Goal: Transaction & Acquisition: Purchase product/service

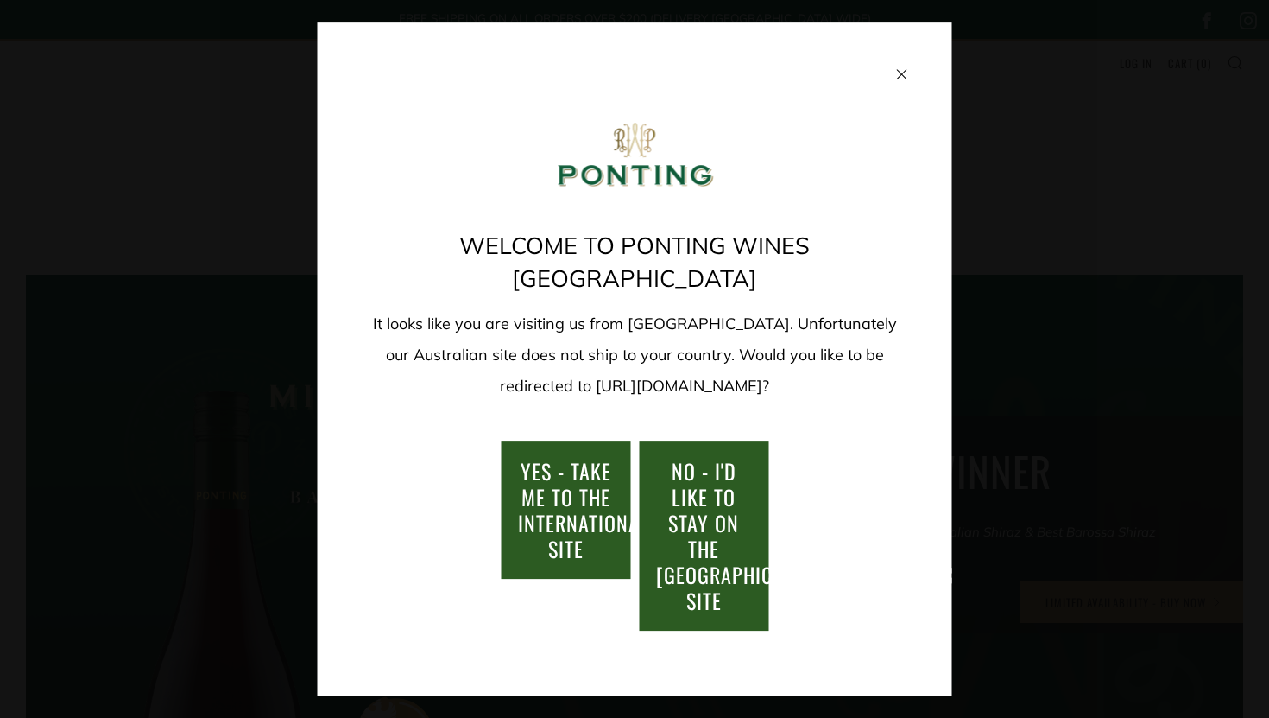
click at [690, 490] on span "NO - I'd like to stay on the [GEOGRAPHIC_DATA]/[GEOGRAPHIC_DATA] site" at bounding box center [834, 535] width 356 height 161
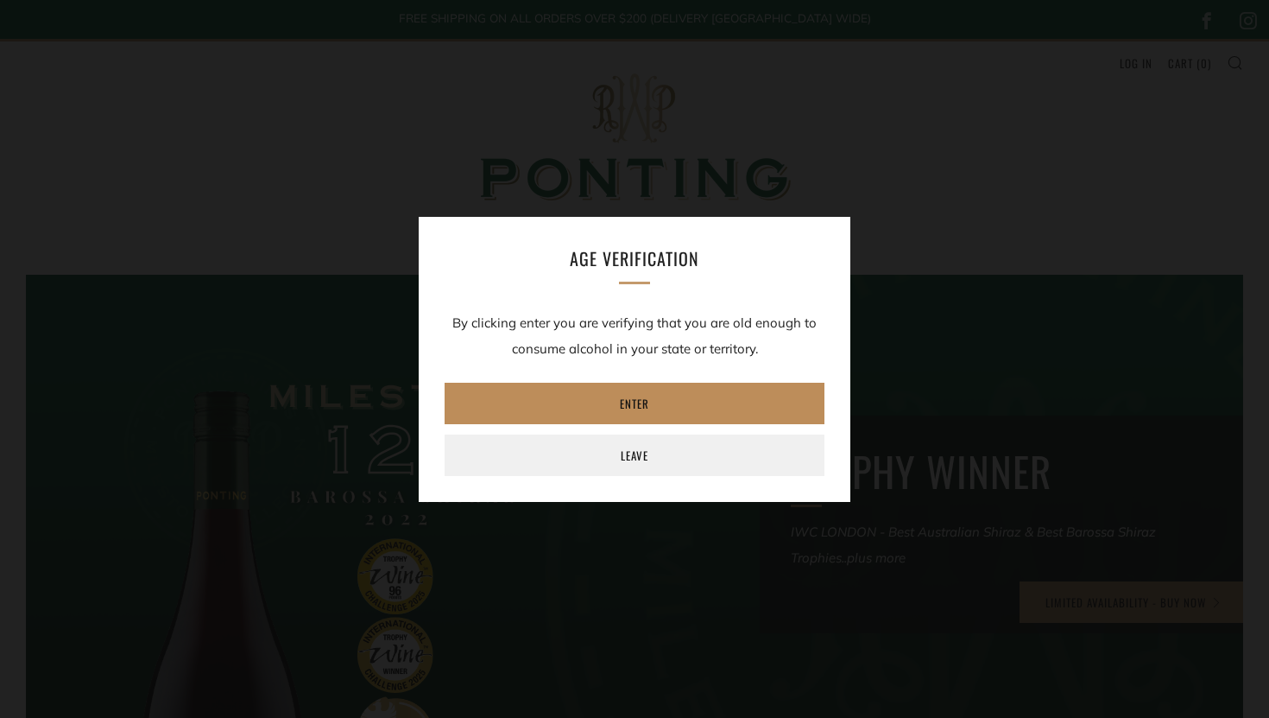
click at [641, 405] on link "Enter" at bounding box center [635, 403] width 380 height 41
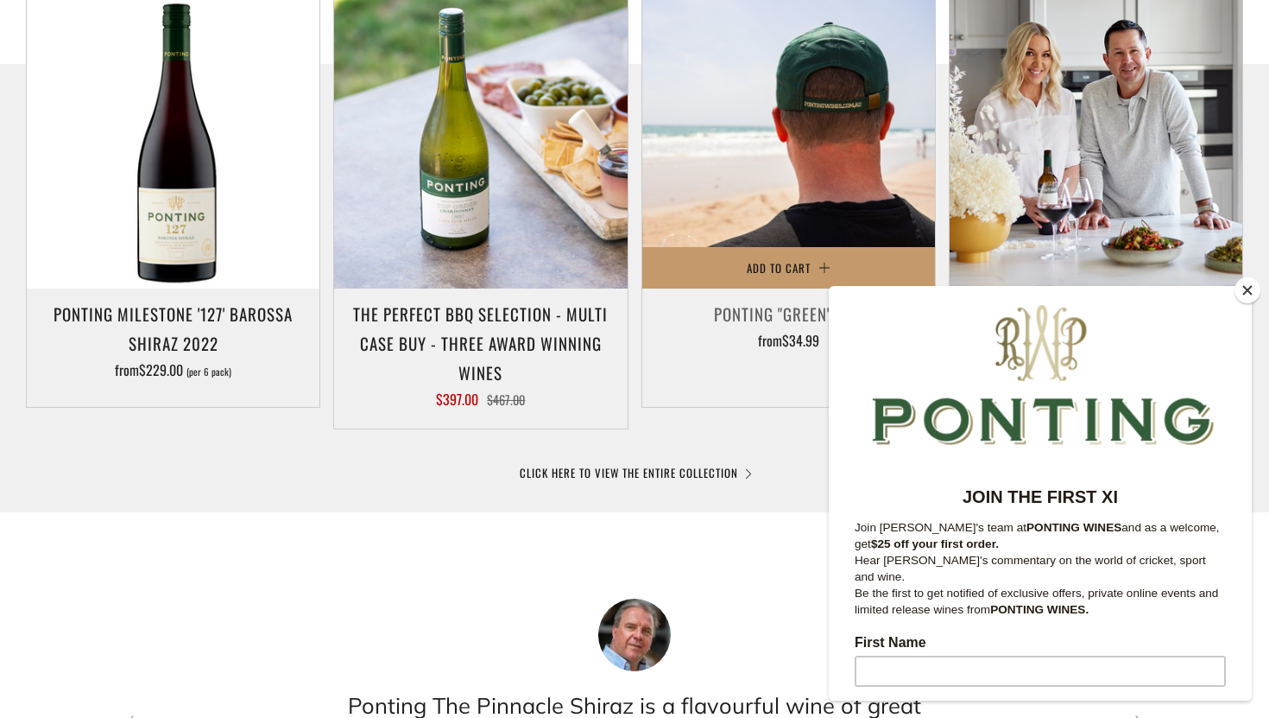
scroll to position [920, 0]
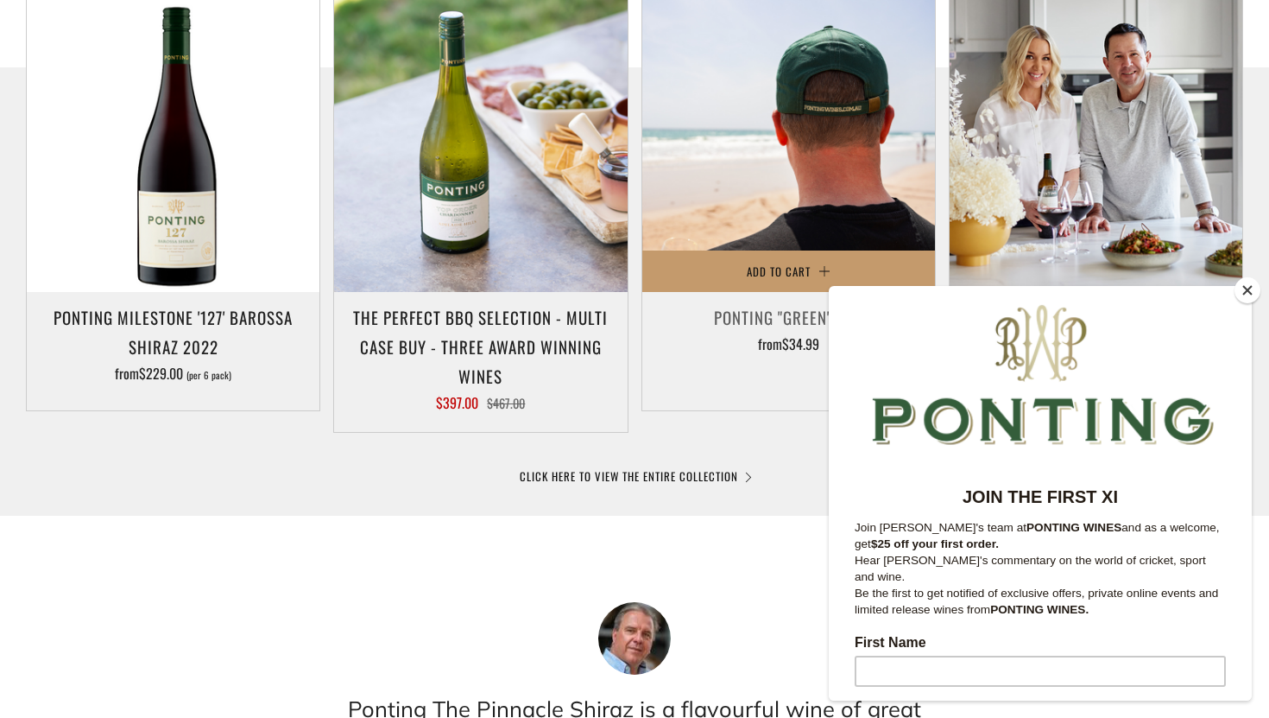
click at [827, 114] on img at bounding box center [788, 145] width 293 height 293
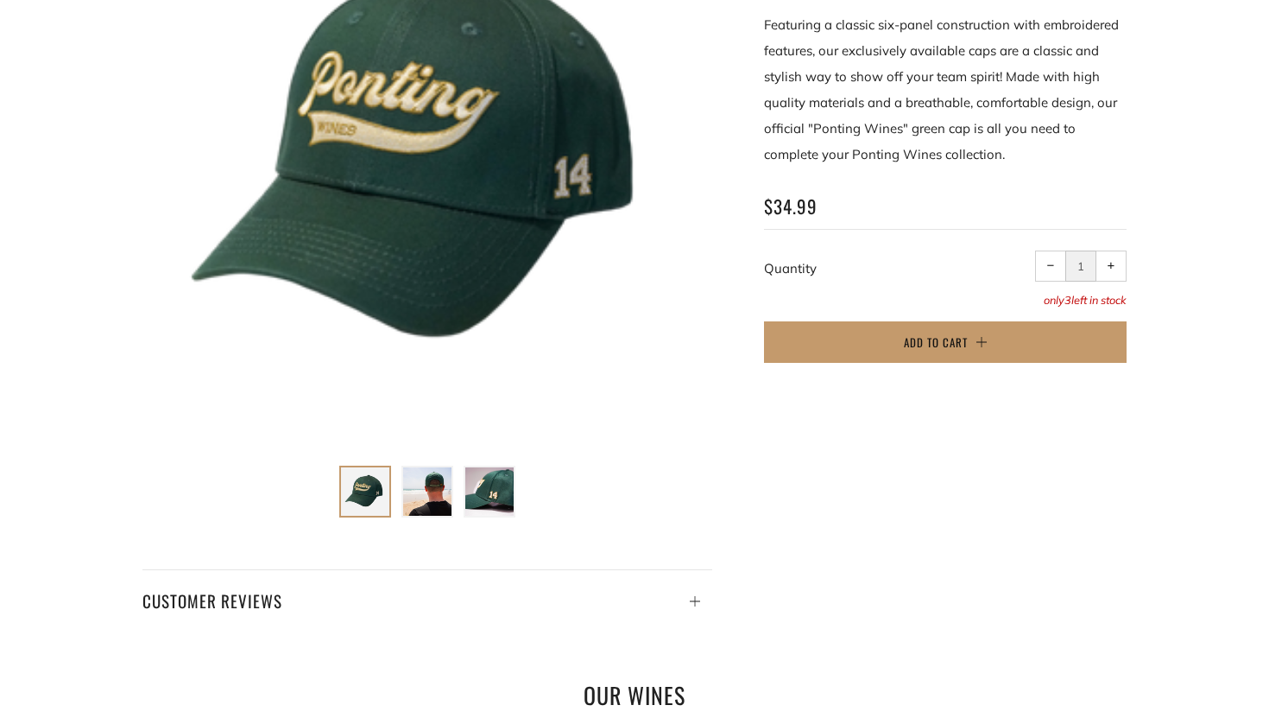
scroll to position [442, 0]
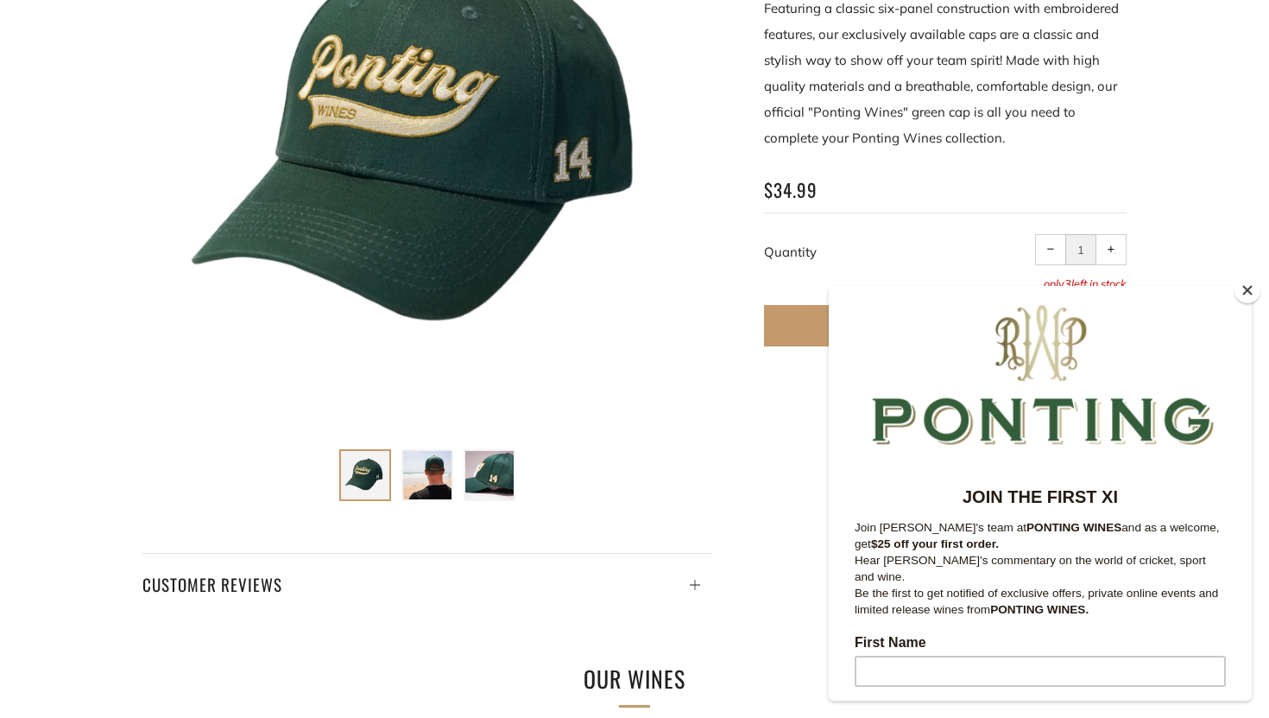
click at [493, 479] on img at bounding box center [489, 475] width 48 height 48
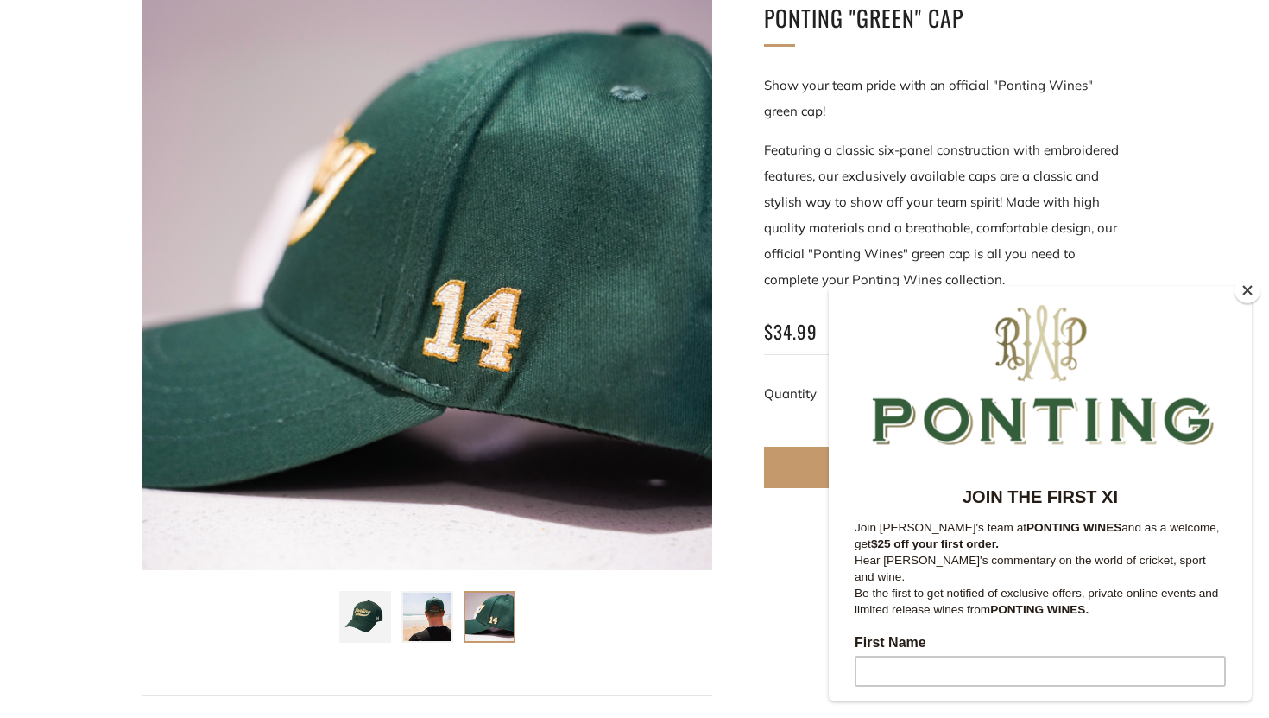
scroll to position [300, 0]
